Goal: Task Accomplishment & Management: Manage account settings

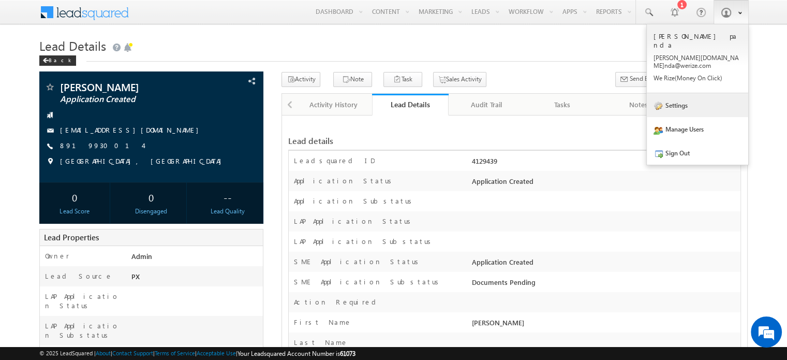
click at [688, 93] on link "Settings" at bounding box center [697, 105] width 101 height 24
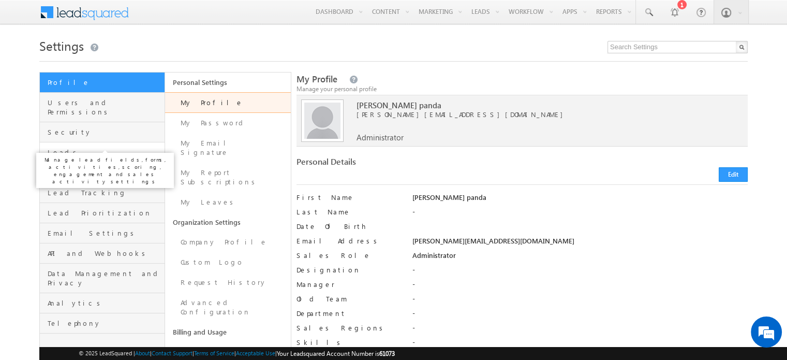
click at [102, 147] on span "Leads" at bounding box center [105, 151] width 114 height 9
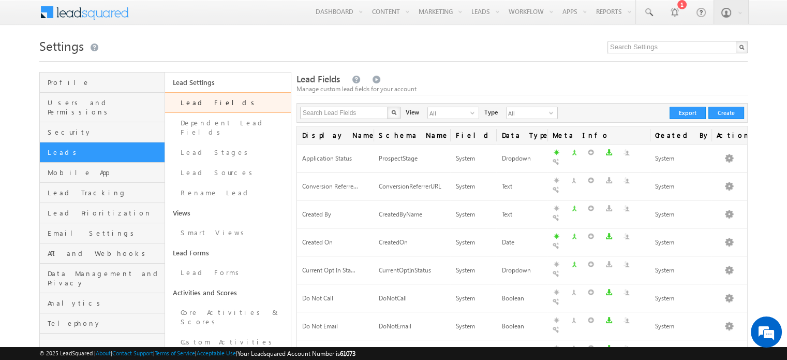
click at [205, 101] on link "Lead Fields" at bounding box center [227, 102] width 125 height 21
click at [346, 114] on input "text" at bounding box center [344, 113] width 88 height 12
type input "LAP Doc"
click at [387, 107] on button "button" at bounding box center [393, 113] width 13 height 12
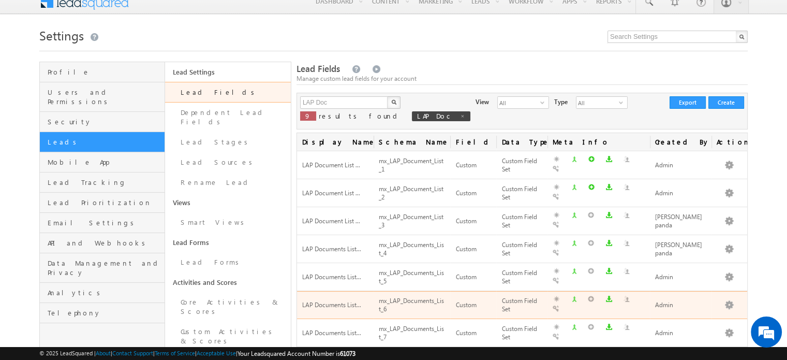
scroll to position [13, 0]
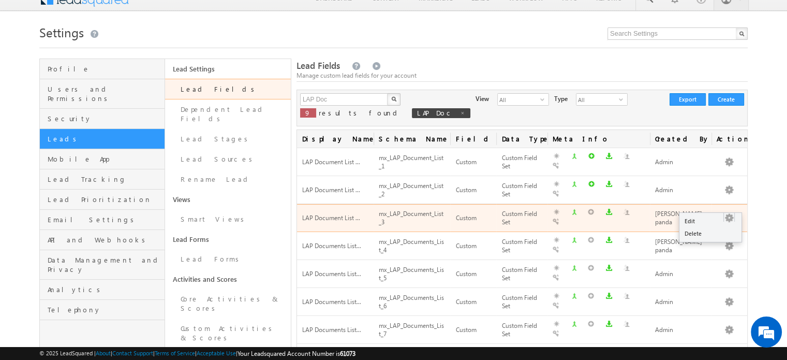
click at [728, 213] on button "button" at bounding box center [729, 218] width 10 height 10
click at [727, 213] on button "button" at bounding box center [729, 218] width 10 height 10
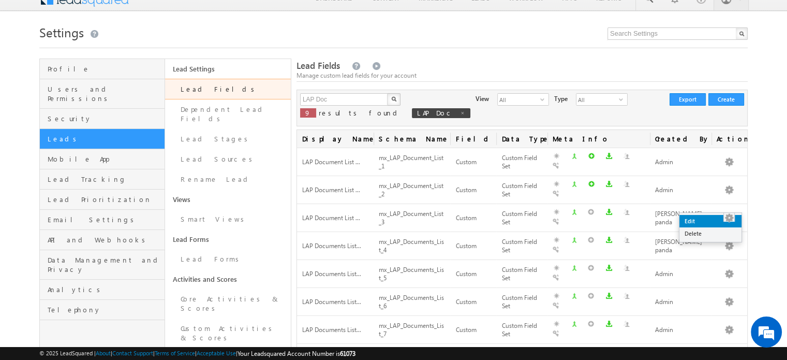
click at [699, 219] on link "Edit" at bounding box center [710, 221] width 62 height 12
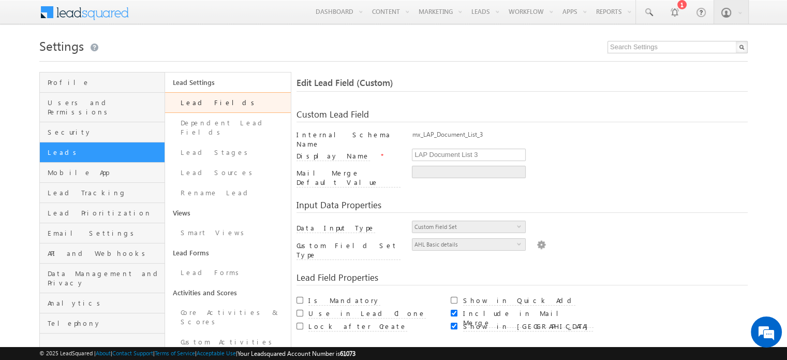
click at [537, 238] on img at bounding box center [541, 243] width 9 height 11
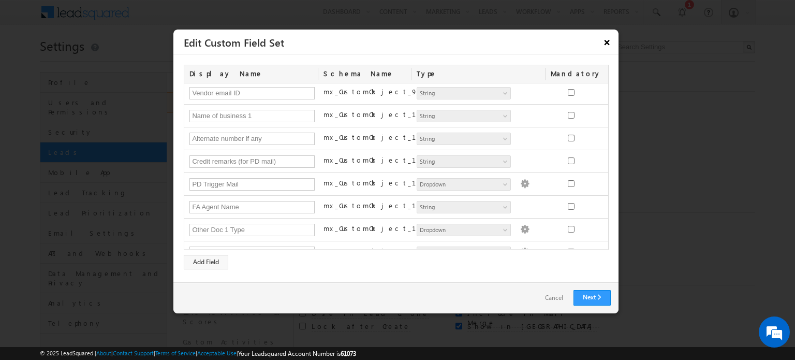
click at [613, 39] on button "×" at bounding box center [607, 42] width 17 height 18
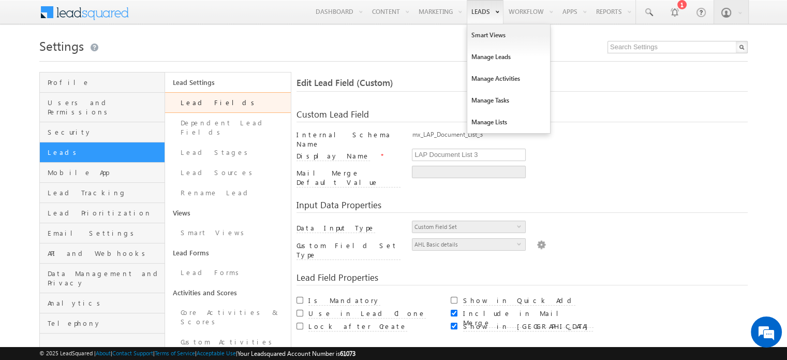
click at [490, 7] on link "Leads" at bounding box center [485, 12] width 37 height 24
click at [483, 53] on link "Manage Leads" at bounding box center [508, 57] width 83 height 22
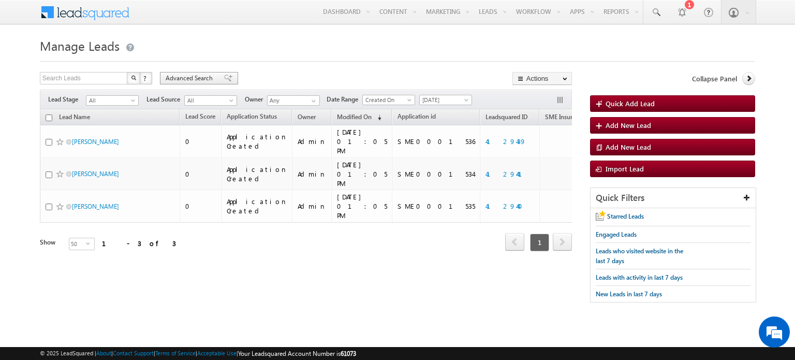
click at [206, 77] on span "Advanced Search" at bounding box center [191, 77] width 50 height 9
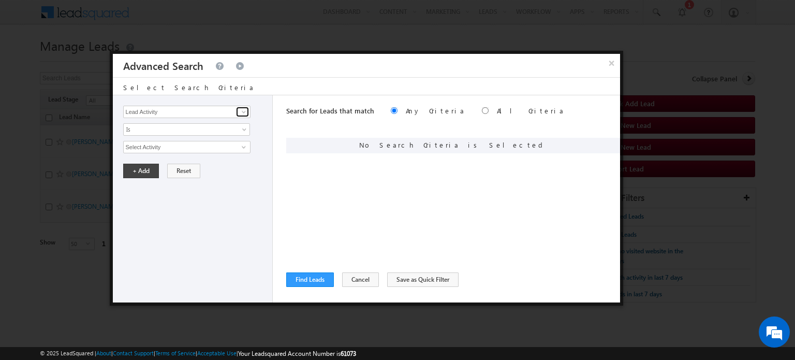
click at [243, 109] on span at bounding box center [244, 112] width 8 height 8
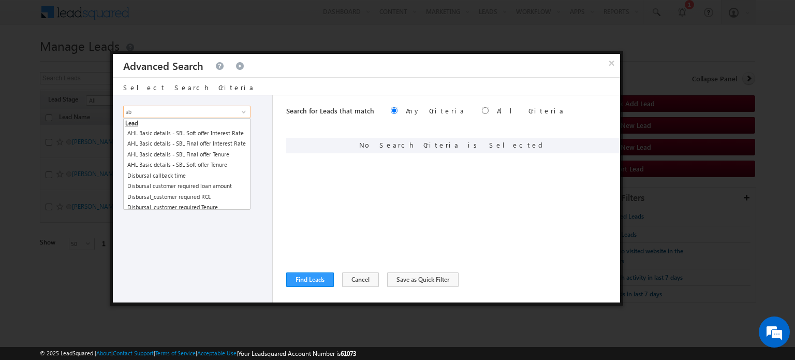
type input "s"
type input "l"
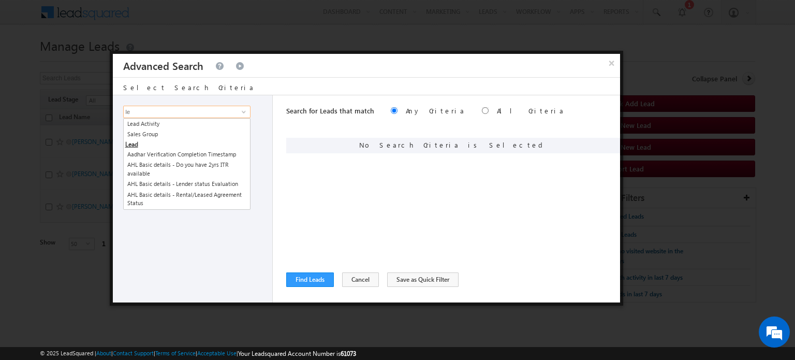
type input "l"
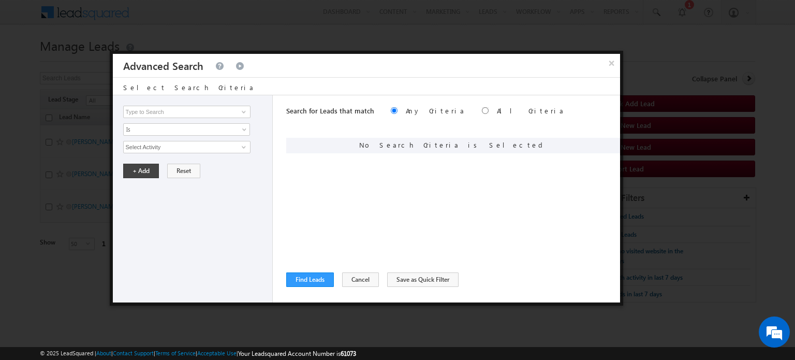
click at [266, 107] on div "Lead Activity Task Sales Group Prospect Id AA AA Owner AA Status Aadhaar Addres…" at bounding box center [195, 112] width 144 height 12
click at [197, 151] on input "Select Activity" at bounding box center [186, 147] width 127 height 12
click at [262, 138] on div "Lead Activity Task Sales Group Prospect Id AA AA Owner AA Status Aadhaar Addres…" at bounding box center [193, 198] width 160 height 207
click at [242, 111] on span at bounding box center [244, 112] width 8 height 8
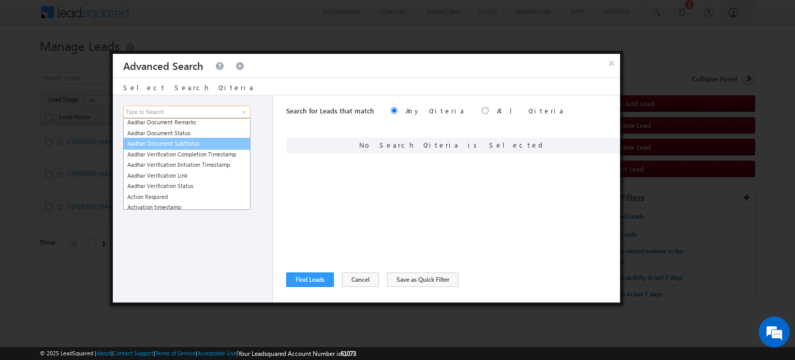
scroll to position [151, 0]
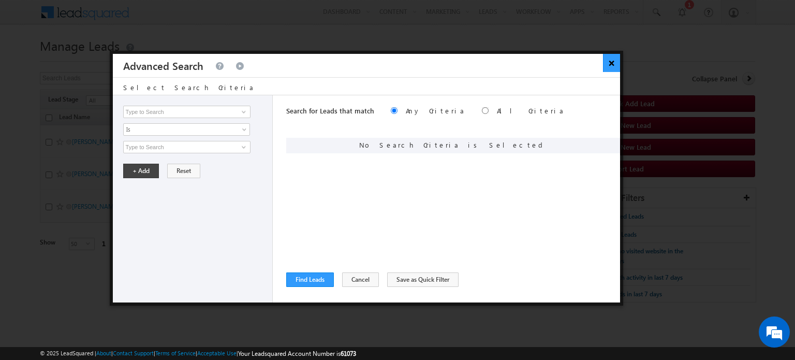
click at [606, 68] on button "×" at bounding box center [611, 63] width 17 height 18
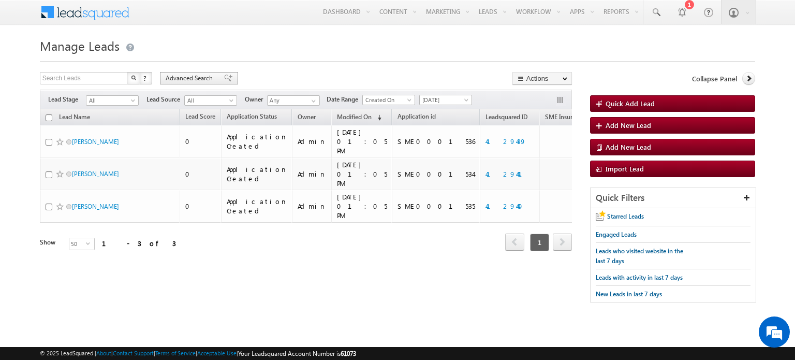
click at [182, 82] on span "Advanced Search" at bounding box center [191, 77] width 50 height 9
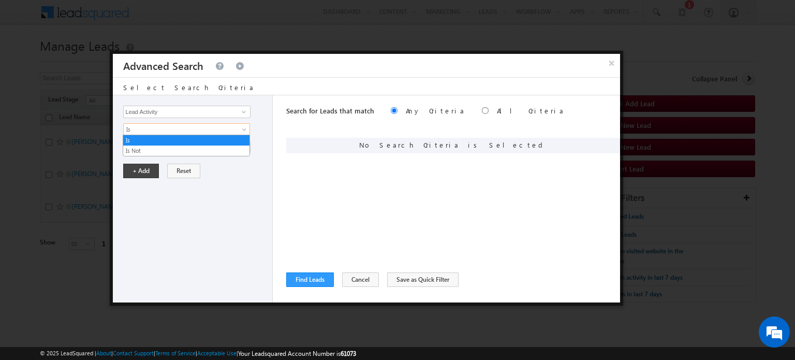
click at [242, 127] on span at bounding box center [245, 131] width 8 height 8
click at [217, 158] on div "Lead Activity Task Sales Group Prospect Id AA AA Owner AA Status Aadhaar Addres…" at bounding box center [193, 198] width 160 height 207
click at [236, 148] on link at bounding box center [242, 147] width 13 height 10
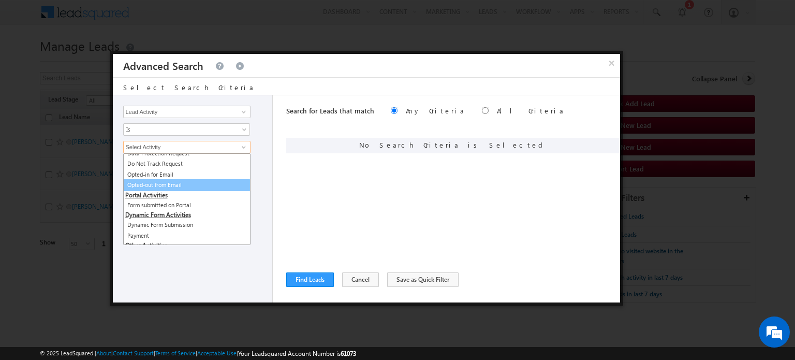
scroll to position [371, 0]
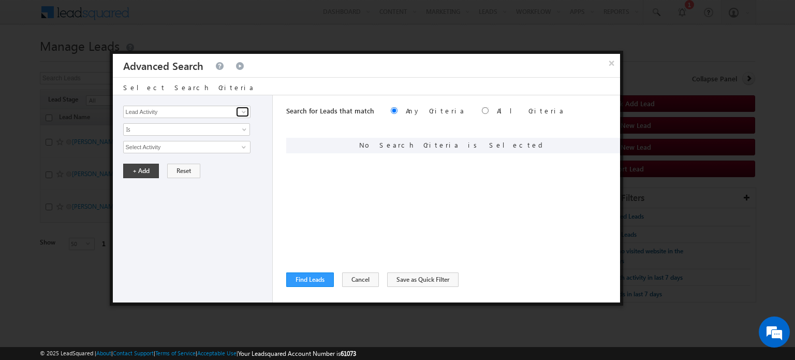
click at [243, 107] on link at bounding box center [242, 112] width 13 height 10
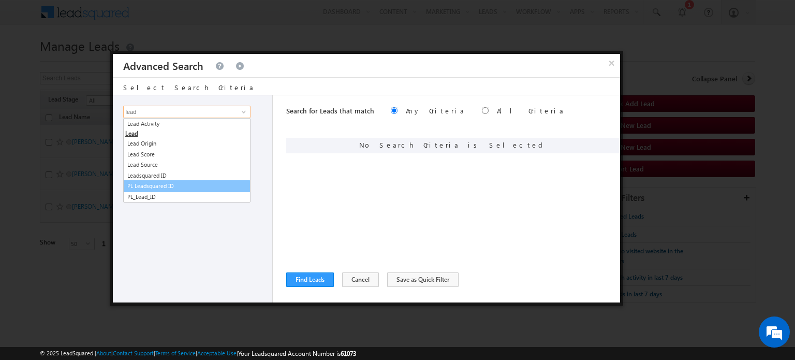
scroll to position [0, 0]
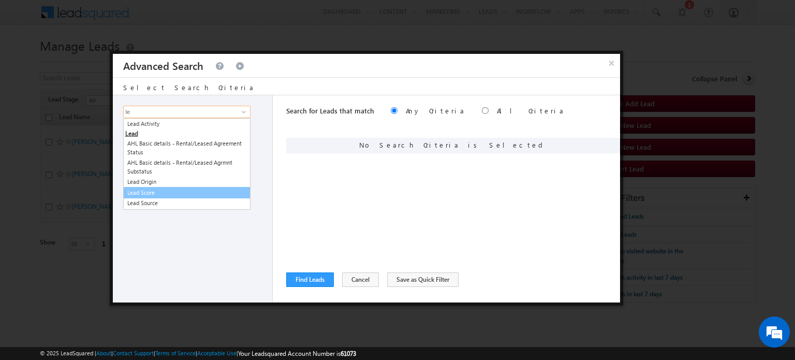
type input "l"
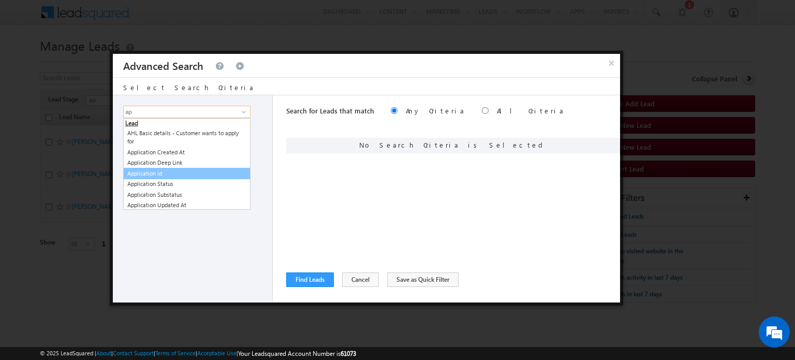
type input "a"
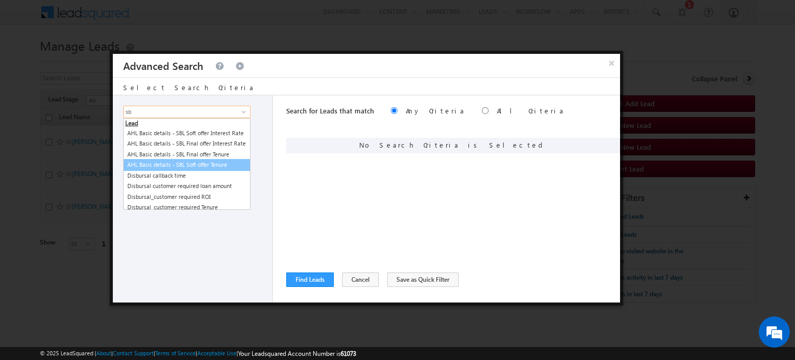
type input "s"
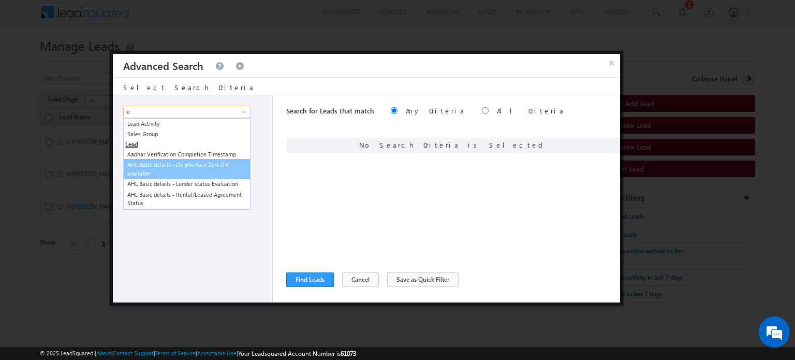
type input "l"
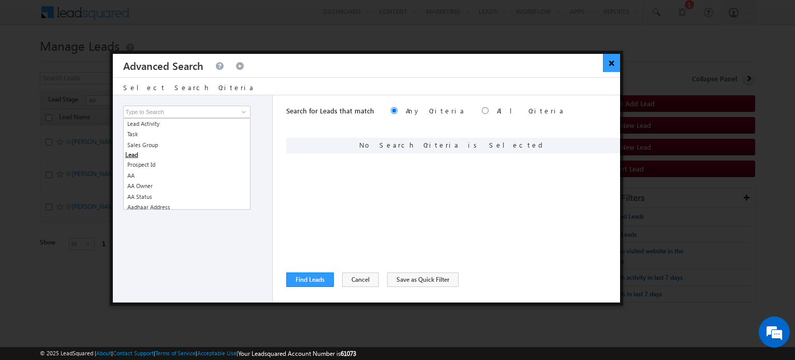
click at [607, 64] on button "×" at bounding box center [611, 63] width 17 height 18
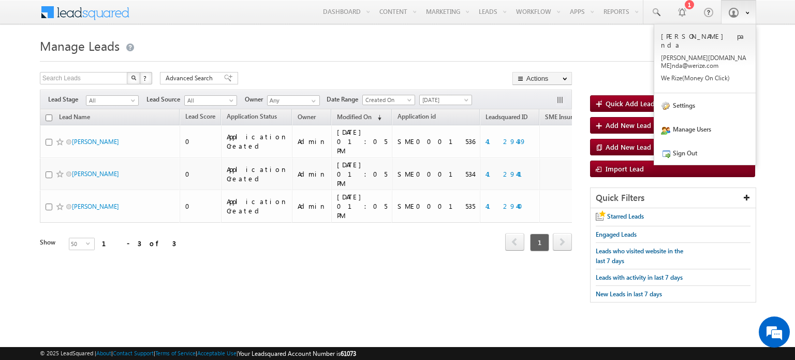
click at [734, 12] on span at bounding box center [733, 12] width 10 height 10
click at [701, 93] on link "Settings" at bounding box center [704, 105] width 101 height 24
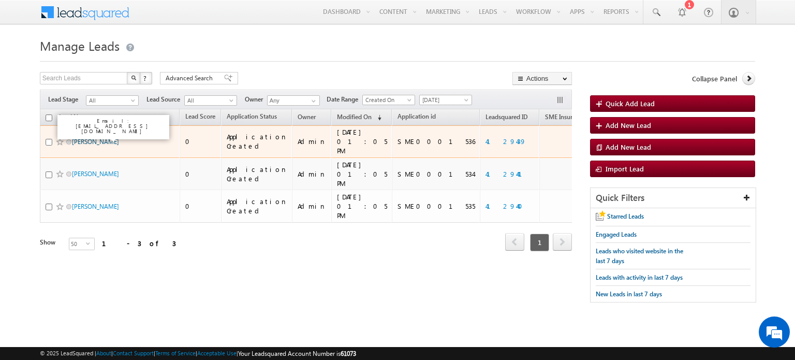
click at [105, 138] on link "[PERSON_NAME]" at bounding box center [95, 142] width 47 height 8
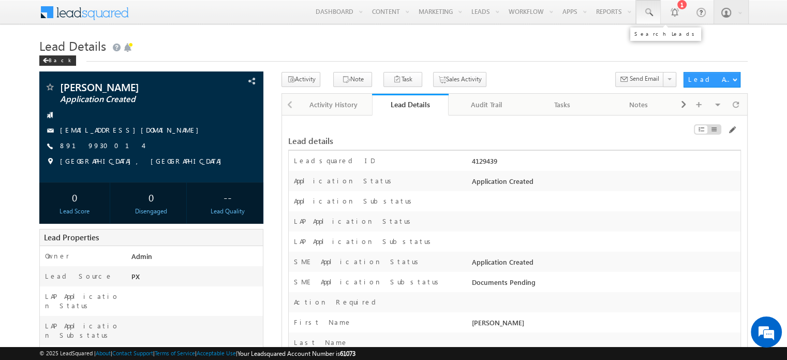
click at [648, 13] on span at bounding box center [648, 12] width 10 height 10
paste input "SBL0010784"
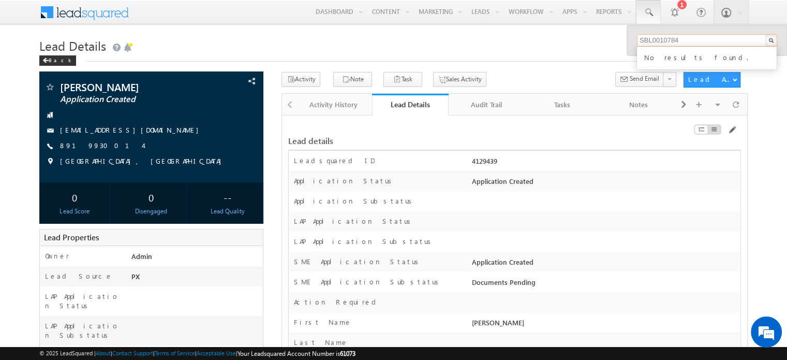
type input "SBL0010784"
click at [565, 42] on h1 "Lead Details" at bounding box center [393, 45] width 708 height 20
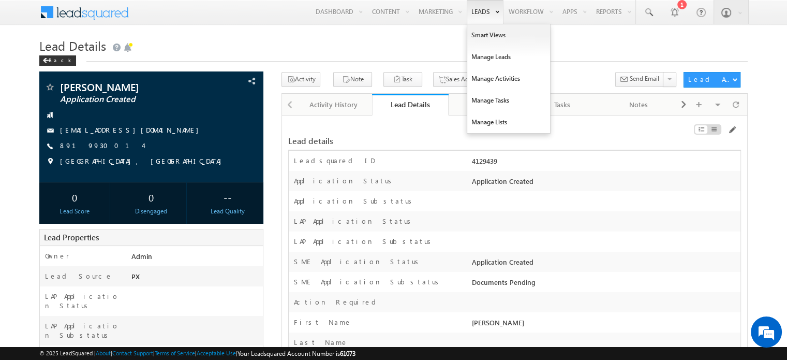
click at [495, 9] on b at bounding box center [497, 11] width 4 height 6
click at [486, 54] on link "Manage Leads" at bounding box center [508, 57] width 83 height 22
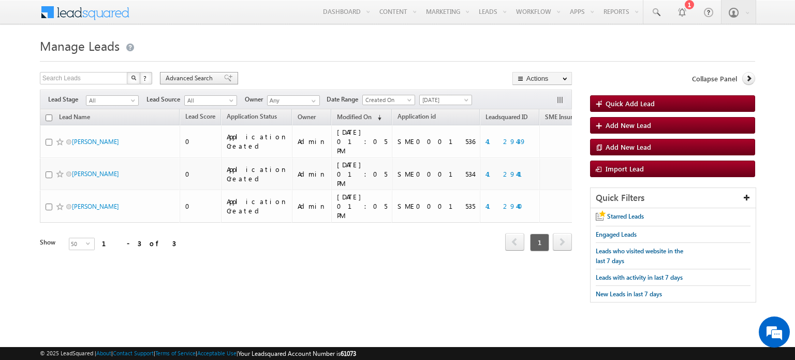
click at [201, 77] on span "Advanced Search" at bounding box center [191, 77] width 50 height 9
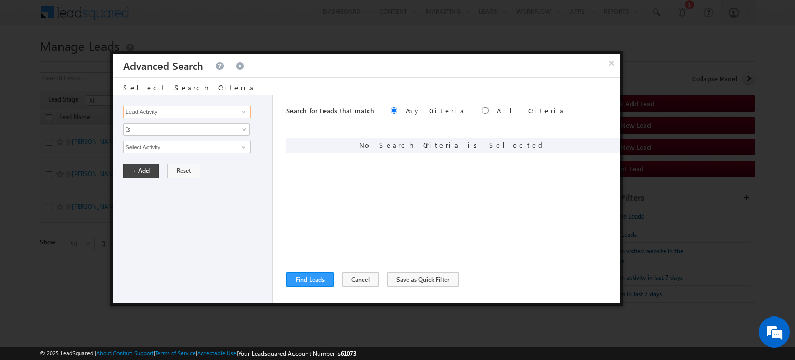
click at [222, 112] on input "Lead Activity" at bounding box center [186, 112] width 127 height 12
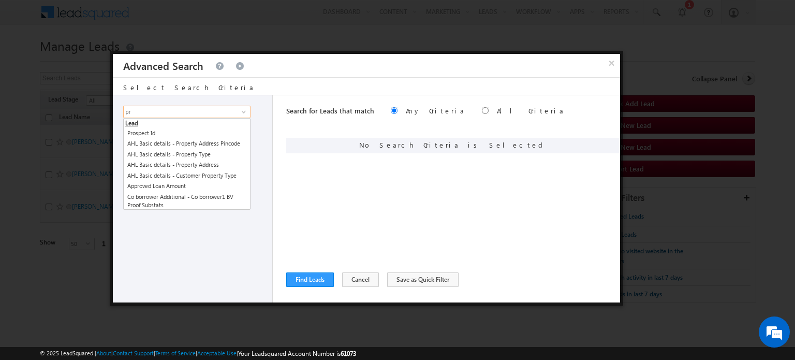
type input "p"
type input "s"
type input "m"
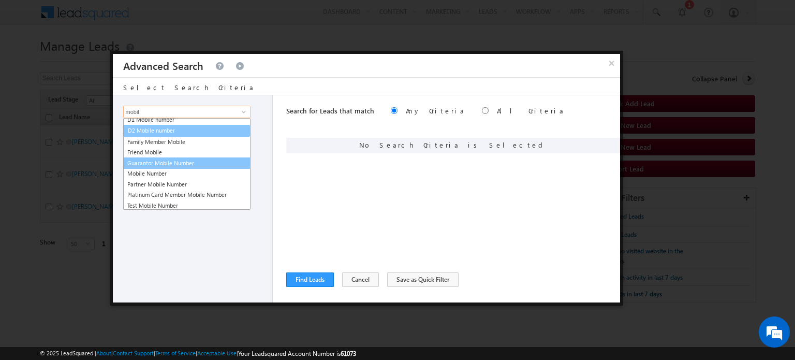
scroll to position [56, 0]
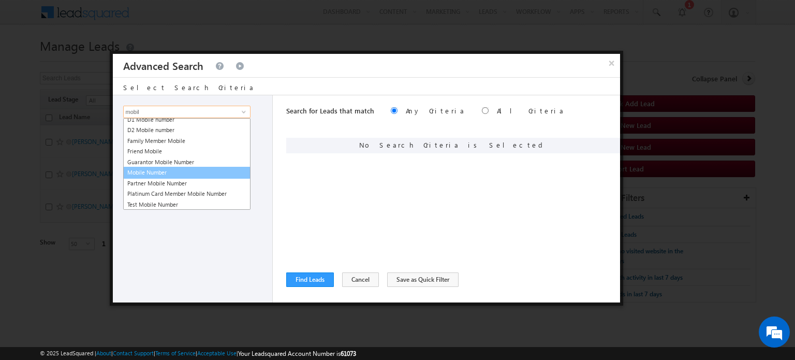
click at [161, 172] on link "Mobile Number" at bounding box center [186, 173] width 127 height 12
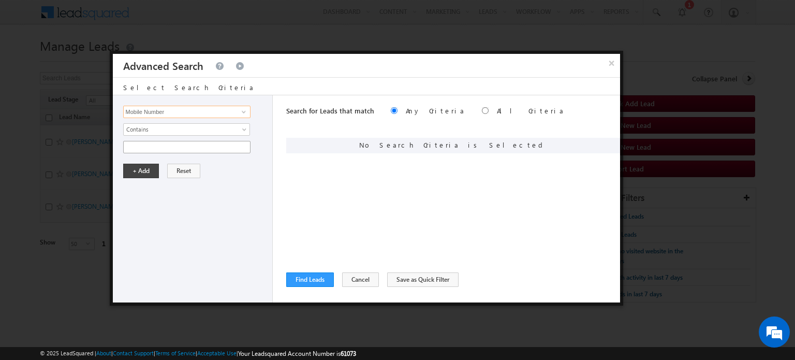
type input "Mobile Number"
click at [145, 146] on input "text" at bounding box center [186, 147] width 127 height 12
paste input "8213702426"
type input "8213702426"
click at [134, 173] on button "+ Add" at bounding box center [141, 170] width 36 height 14
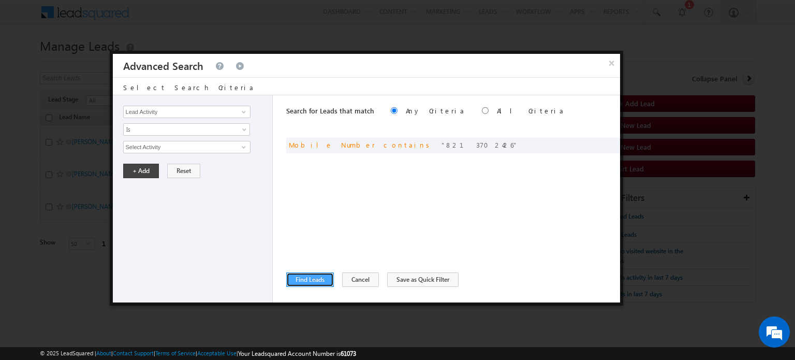
click at [305, 280] on button "Find Leads" at bounding box center [310, 279] width 48 height 14
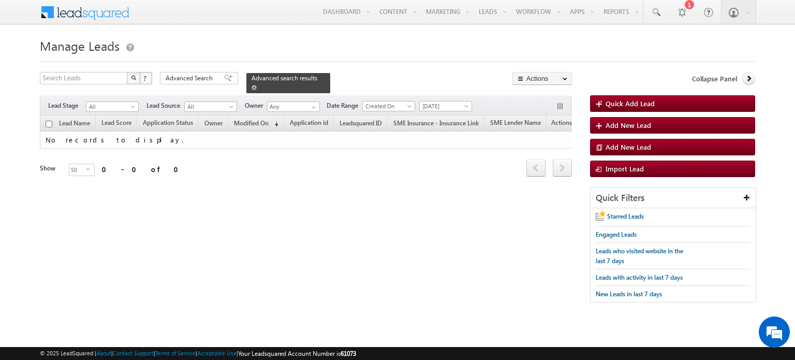
click at [257, 85] on span at bounding box center [253, 87] width 5 height 5
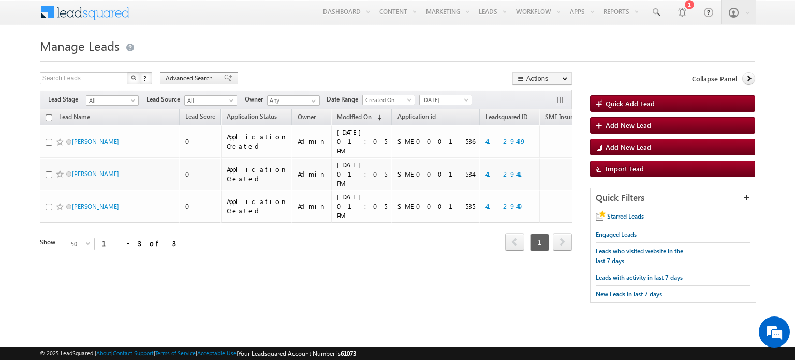
click at [200, 78] on span "Advanced Search" at bounding box center [191, 77] width 50 height 9
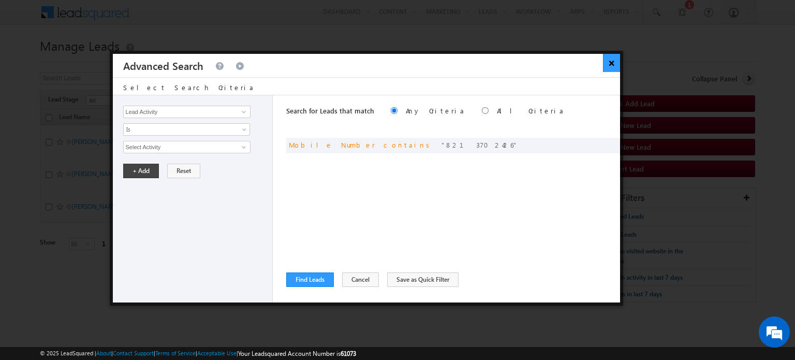
click at [609, 63] on button "×" at bounding box center [611, 63] width 17 height 18
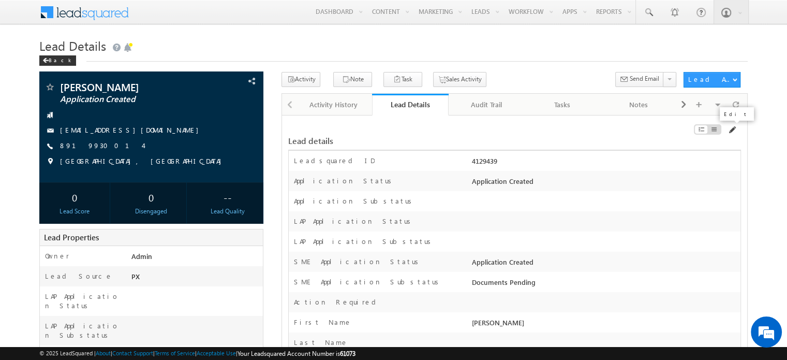
click at [733, 132] on span at bounding box center [731, 130] width 8 height 8
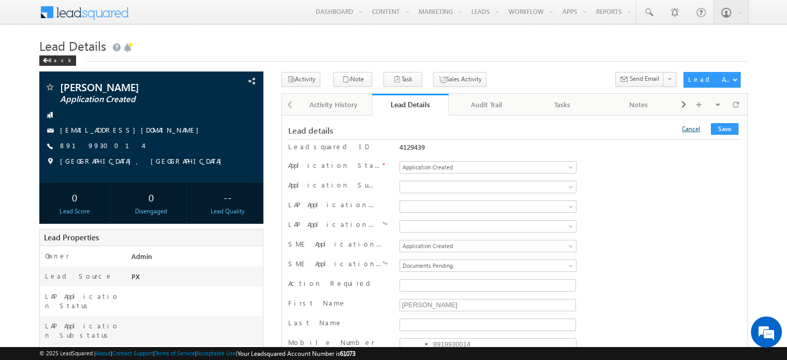
click at [697, 128] on link "Cancel" at bounding box center [691, 129] width 18 height 8
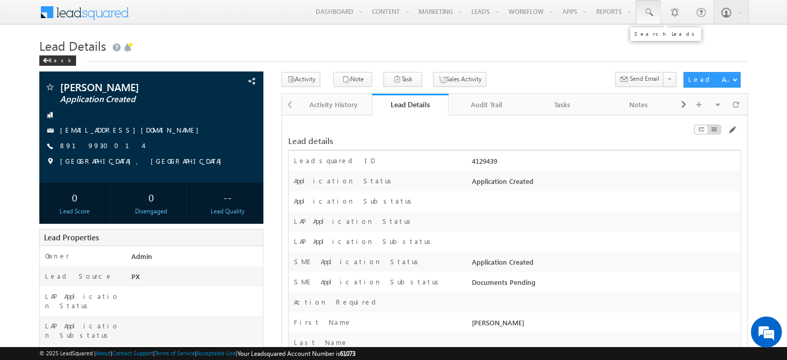
click at [647, 12] on span at bounding box center [648, 12] width 10 height 10
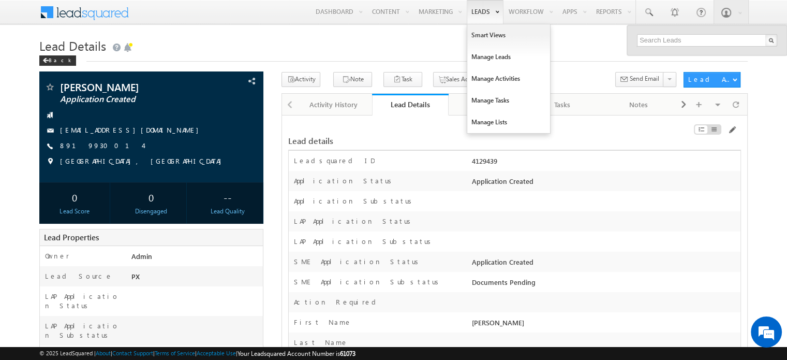
click at [486, 15] on link "Leads" at bounding box center [485, 12] width 37 height 24
click at [478, 55] on link "Manage Leads" at bounding box center [508, 57] width 83 height 22
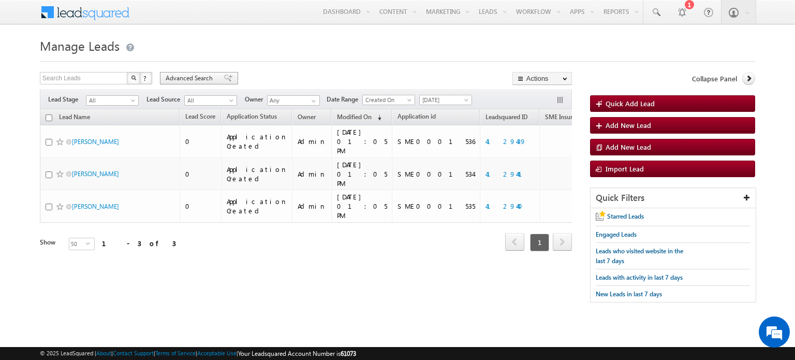
click at [178, 76] on span "Advanced Search" at bounding box center [191, 77] width 50 height 9
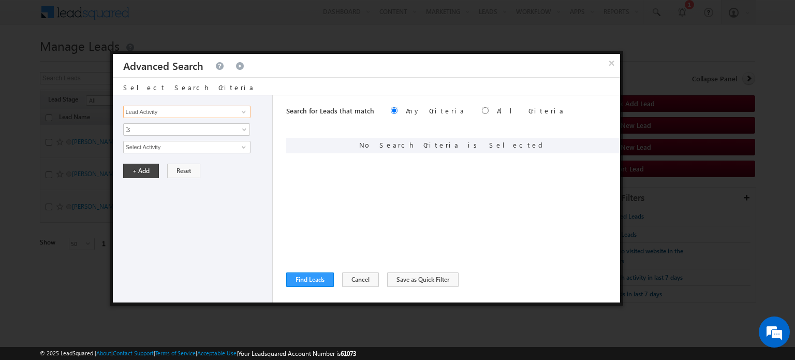
click at [177, 112] on input "Lead Activity" at bounding box center [186, 112] width 127 height 12
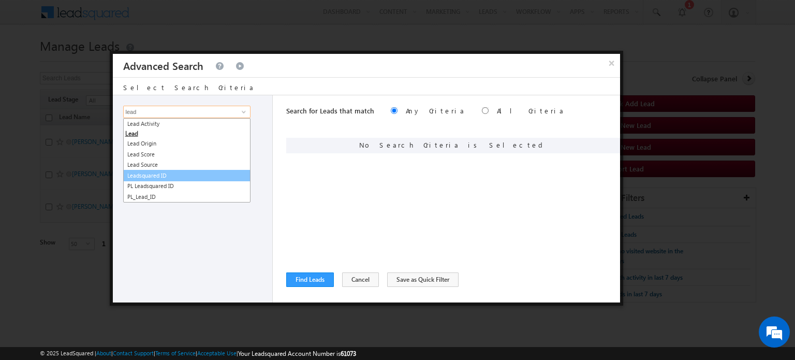
click at [153, 173] on link "Leadsquared ID" at bounding box center [186, 176] width 127 height 12
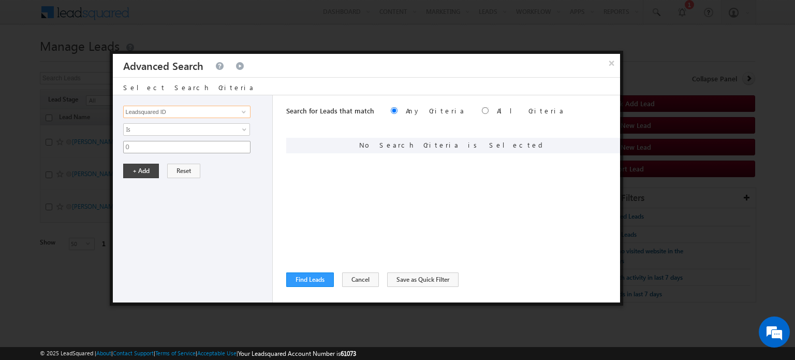
type input "Leadsquared ID"
click at [142, 144] on input "0" at bounding box center [186, 147] width 127 height 12
paste input "8213702426"
paste input "SBL0010784"
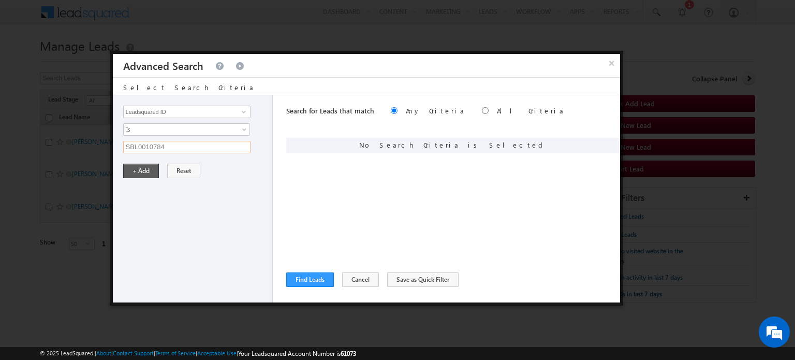
type input "SBL0010784"
click at [146, 167] on button "+ Add" at bounding box center [141, 170] width 36 height 14
click at [306, 277] on button "Find Leads" at bounding box center [310, 279] width 48 height 14
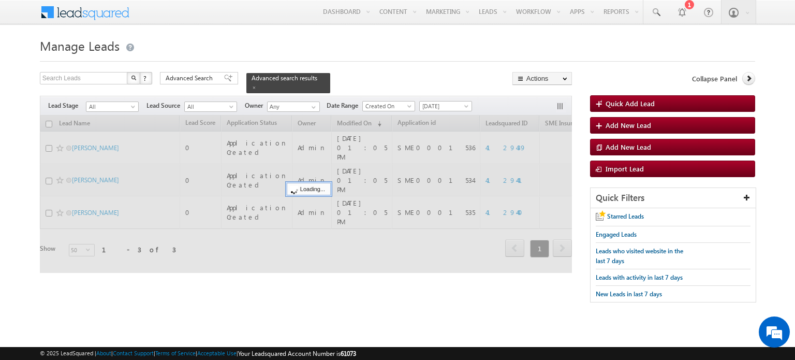
scroll to position [0, 9]
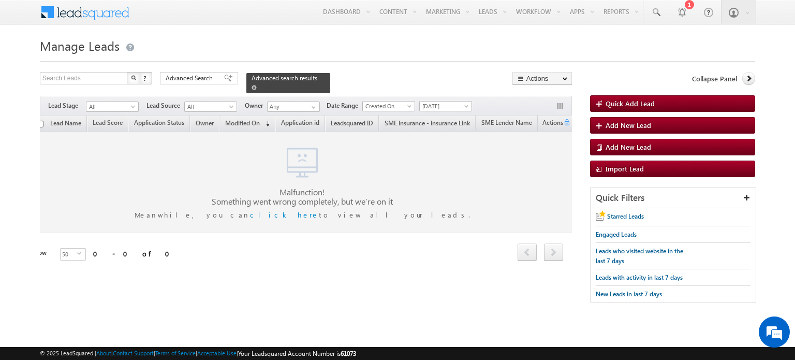
click at [257, 85] on span at bounding box center [253, 87] width 5 height 5
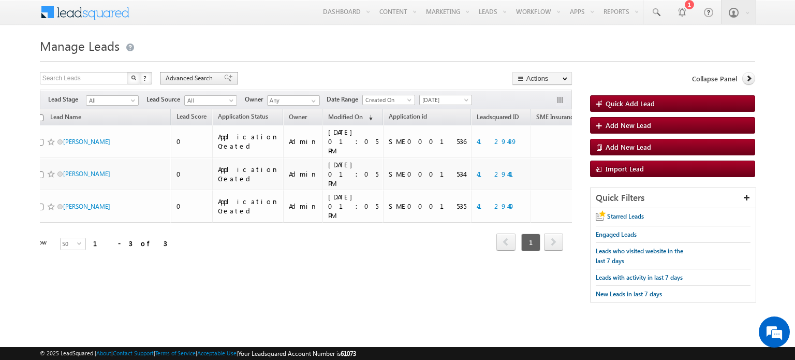
click at [179, 76] on span "Advanced Search" at bounding box center [191, 77] width 50 height 9
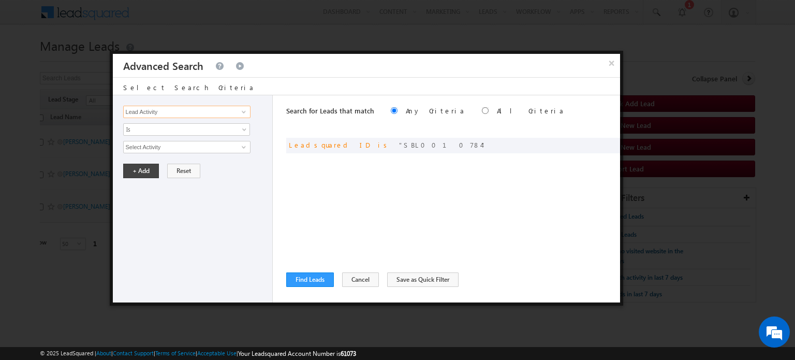
click at [230, 110] on input "Lead Activity" at bounding box center [186, 112] width 127 height 12
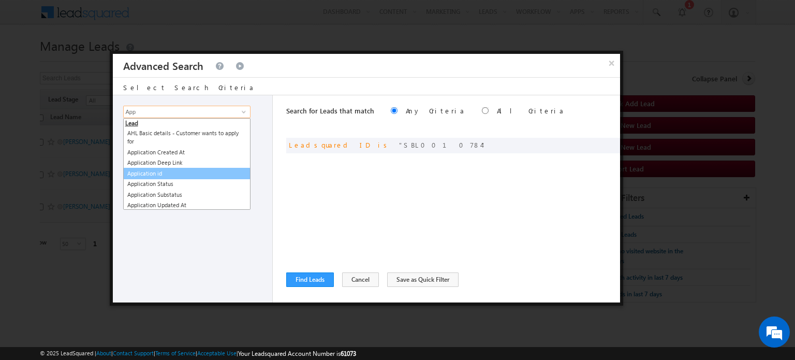
click at [186, 169] on link "Application id" at bounding box center [186, 174] width 127 height 12
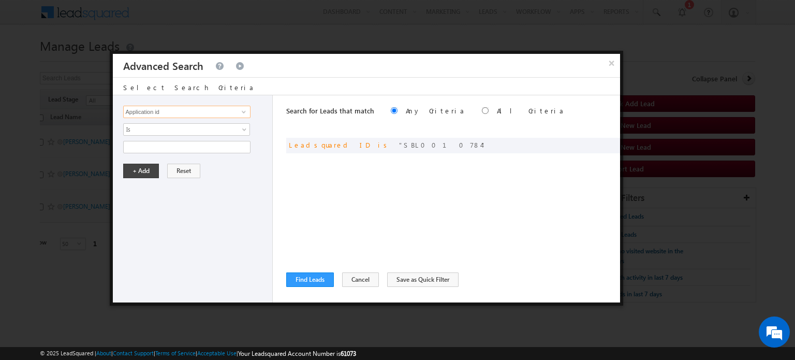
type input "Application id"
click at [226, 154] on div "Lead Activity Task Sales Group Prospect Id AA AA Owner AA Status Aadhaar Addres…" at bounding box center [193, 198] width 160 height 207
click at [173, 148] on input "text" at bounding box center [186, 147] width 127 height 12
paste input "SBL0010784"
type input "SBL0010784"
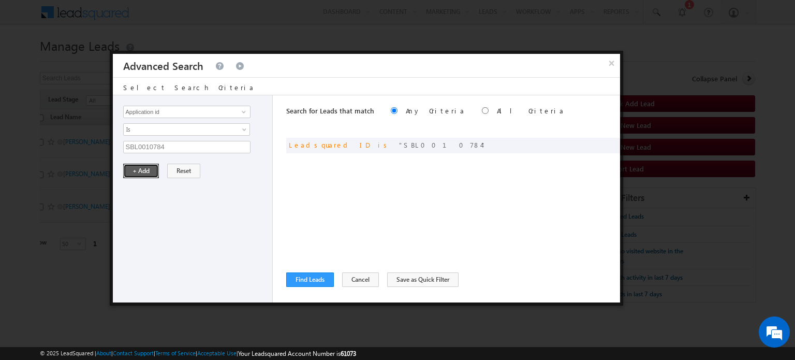
click at [149, 174] on button "+ Add" at bounding box center [141, 170] width 36 height 14
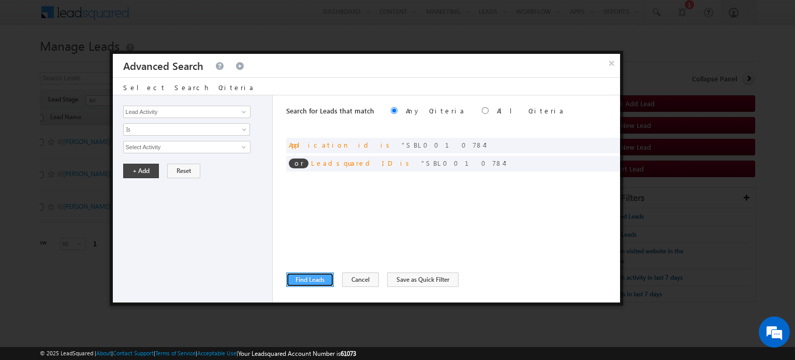
click at [316, 280] on button "Find Leads" at bounding box center [310, 279] width 48 height 14
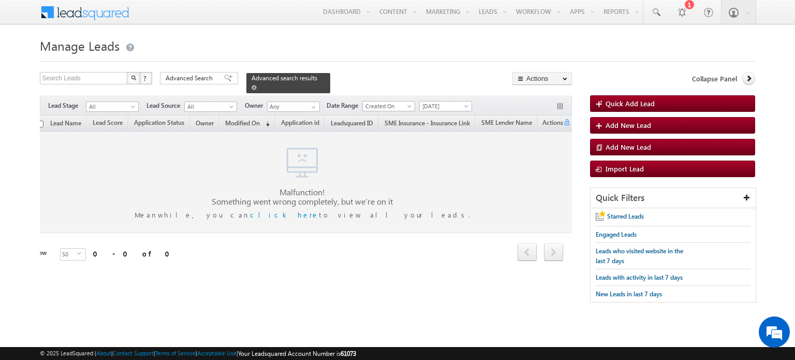
click at [257, 83] on link at bounding box center [253, 87] width 5 height 9
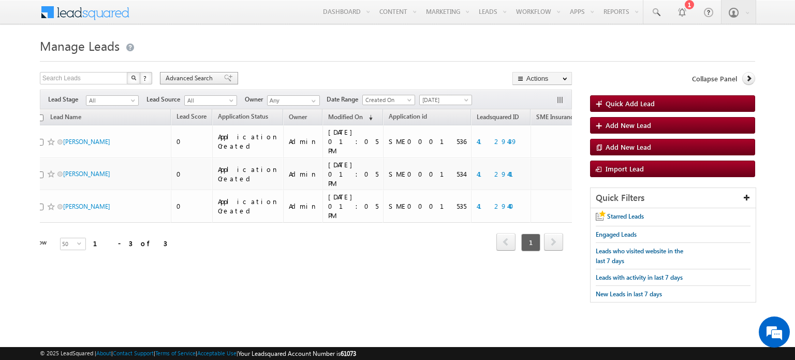
click at [178, 80] on span "Advanced Search" at bounding box center [191, 77] width 50 height 9
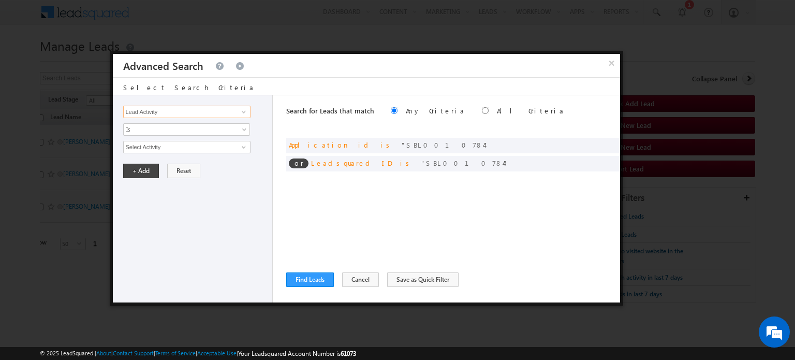
click at [155, 112] on input "Lead Activity" at bounding box center [186, 112] width 127 height 12
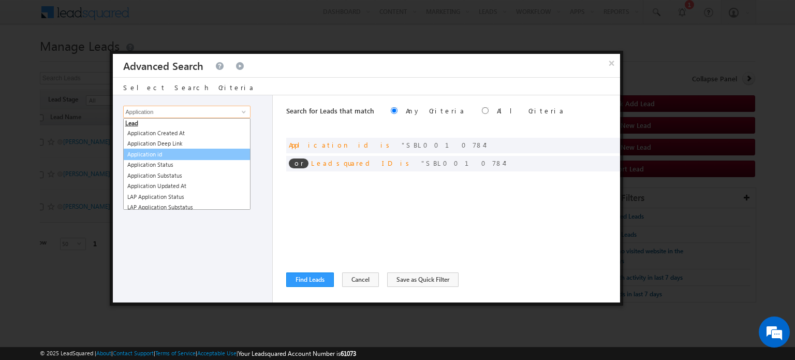
click at [154, 149] on link "Application id" at bounding box center [186, 154] width 127 height 12
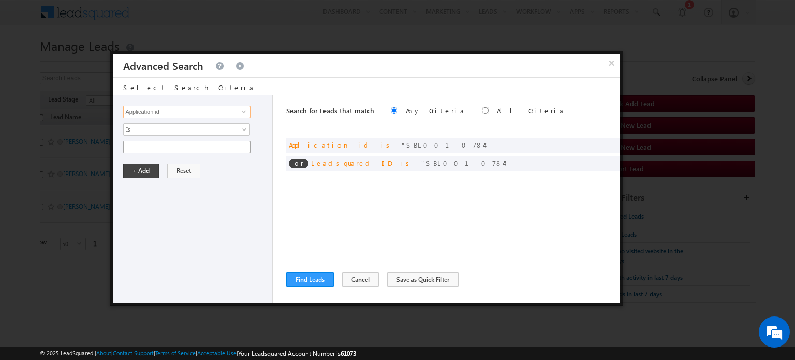
type input "Application id"
click at [146, 146] on input "text" at bounding box center [186, 147] width 127 height 12
paste input "SBL0010784"
type input "SBL0010784"
click at [141, 168] on button "+ Add" at bounding box center [141, 170] width 36 height 14
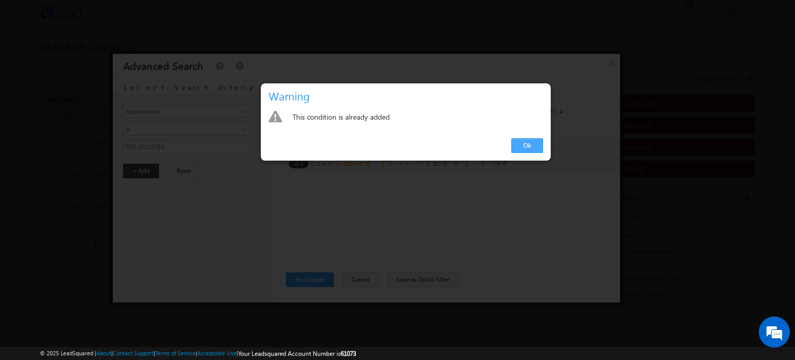
click at [533, 141] on link "Ok" at bounding box center [527, 145] width 32 height 14
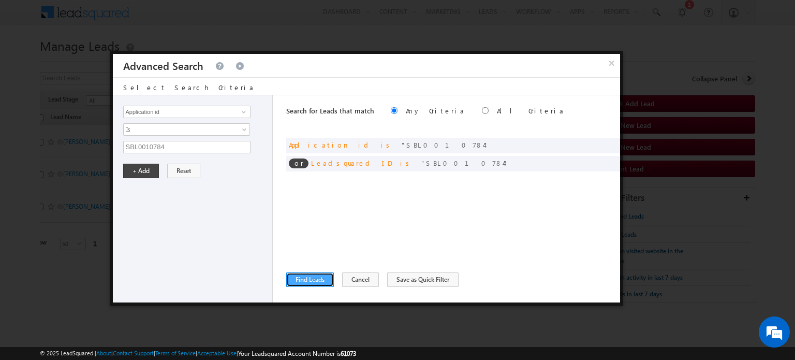
click at [298, 277] on button "Find Leads" at bounding box center [310, 279] width 48 height 14
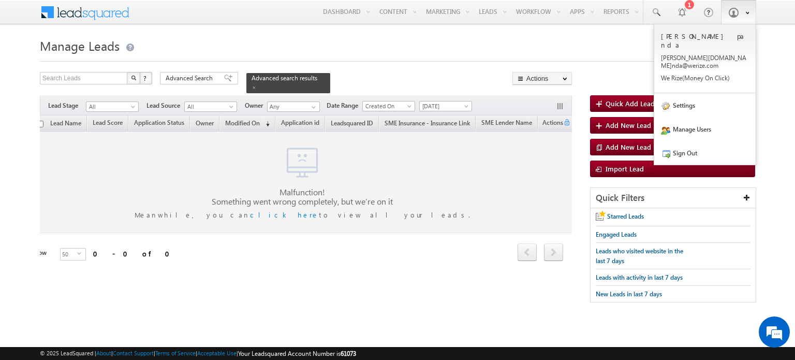
click at [740, 12] on span at bounding box center [744, 12] width 9 height 9
click at [691, 97] on link "Settings" at bounding box center [704, 105] width 101 height 24
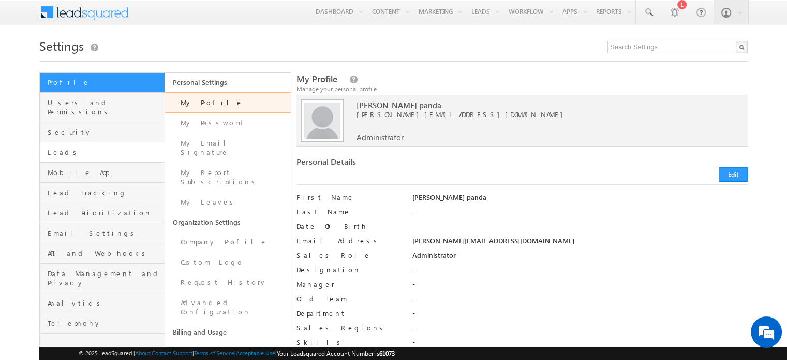
click at [93, 148] on link "Leads" at bounding box center [102, 152] width 125 height 20
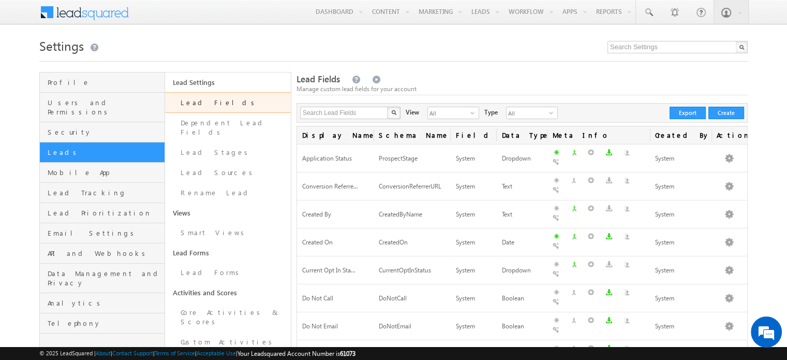
click at [203, 107] on link "Lead Fields" at bounding box center [227, 102] width 125 height 21
click at [355, 114] on input "text" at bounding box center [344, 113] width 88 height 12
type input "LAP Doc"
click at [387, 107] on button "button" at bounding box center [393, 113] width 13 height 12
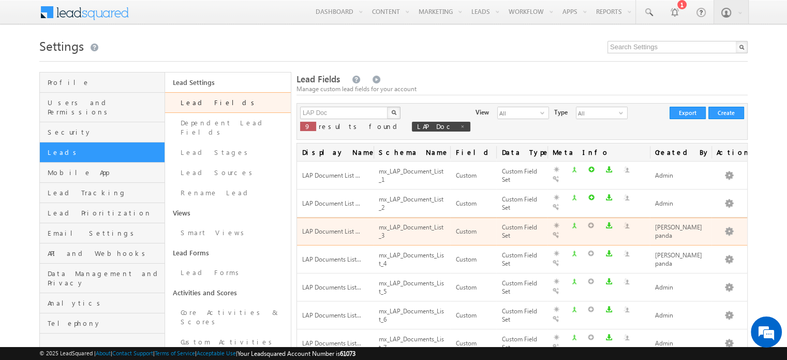
click at [441, 222] on div "mx_LAP_Document_List_3" at bounding box center [412, 232] width 66 height 20
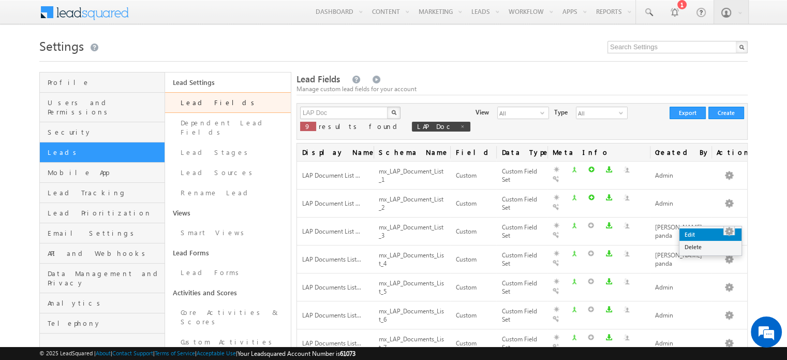
click at [719, 229] on link "Edit" at bounding box center [710, 234] width 62 height 12
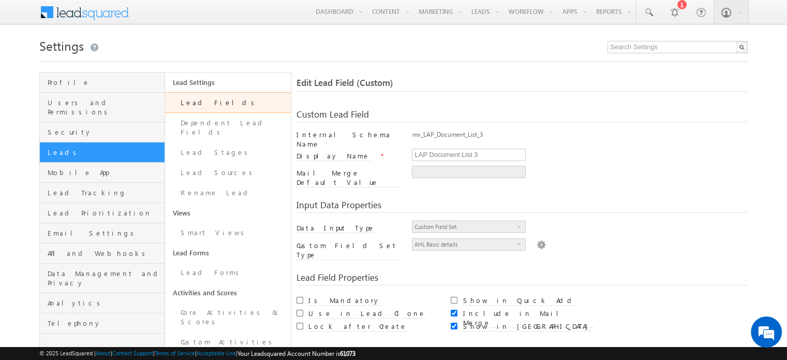
click at [537, 238] on img at bounding box center [541, 243] width 9 height 11
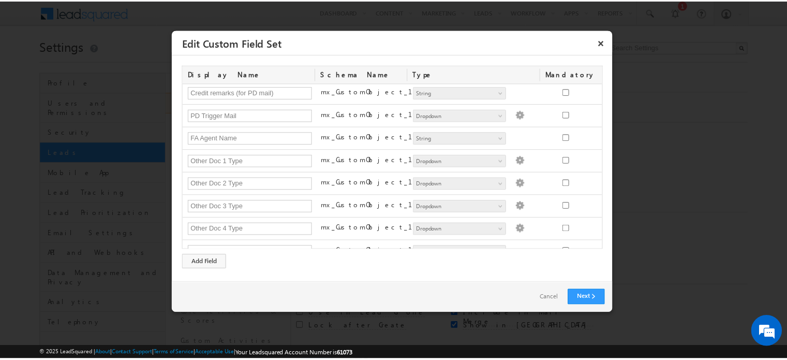
scroll to position [251, 0]
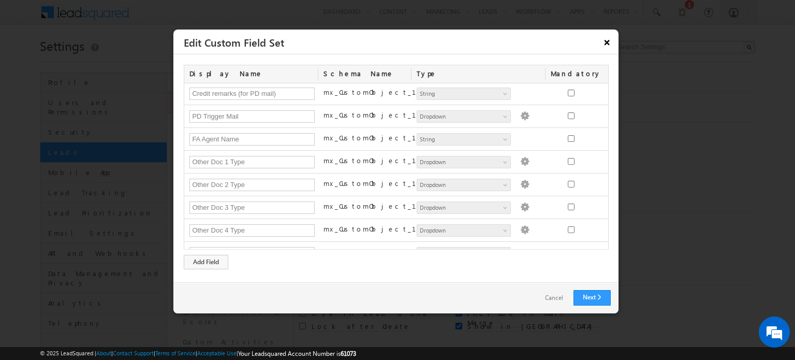
click at [607, 42] on button "×" at bounding box center [607, 42] width 17 height 18
